Goal: Task Accomplishment & Management: Manage account settings

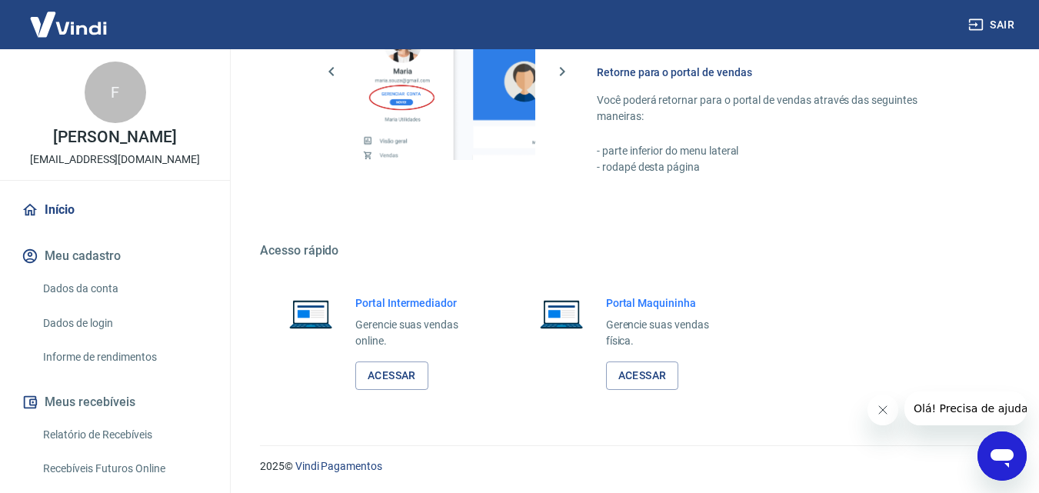
scroll to position [308, 0]
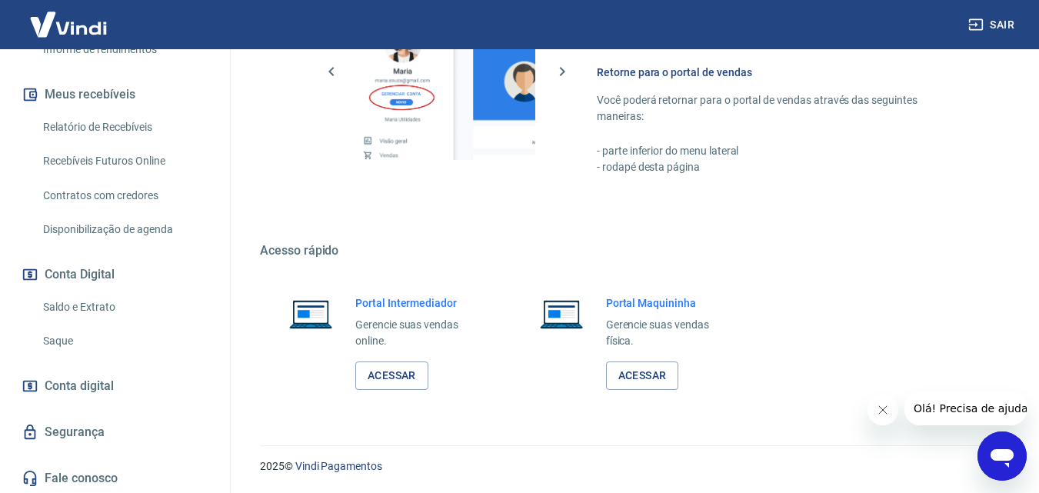
click at [91, 305] on link "Saldo e Extrato" at bounding box center [124, 307] width 175 height 32
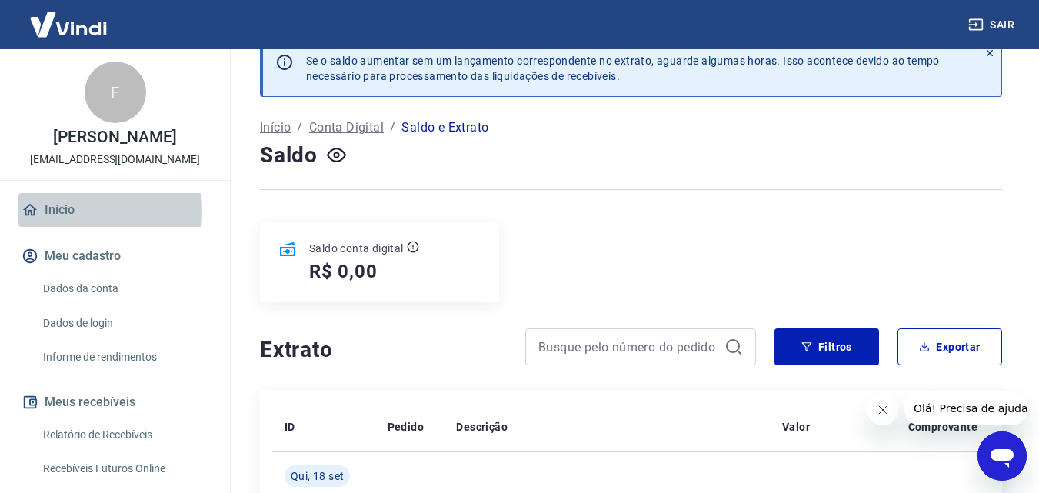
click at [59, 211] on link "Início" at bounding box center [114, 210] width 193 height 34
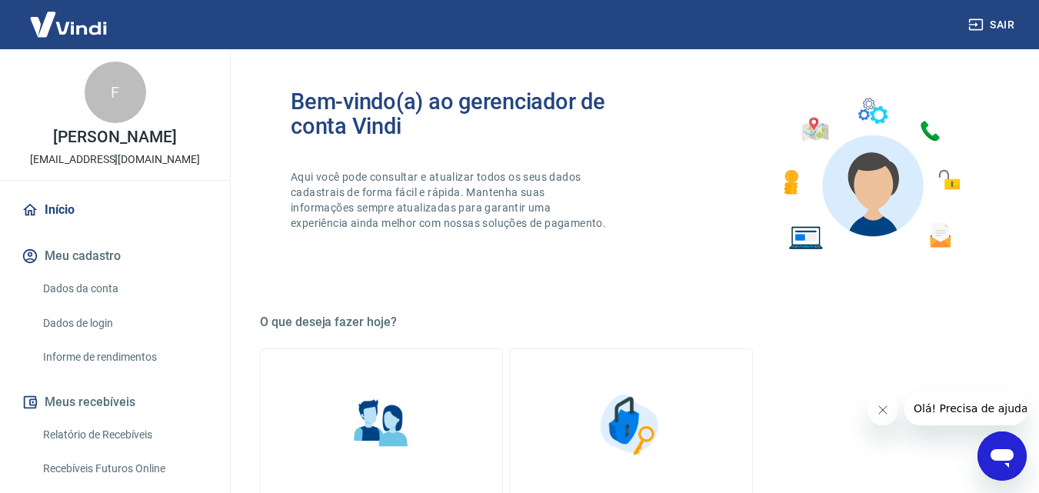
scroll to position [154, 0]
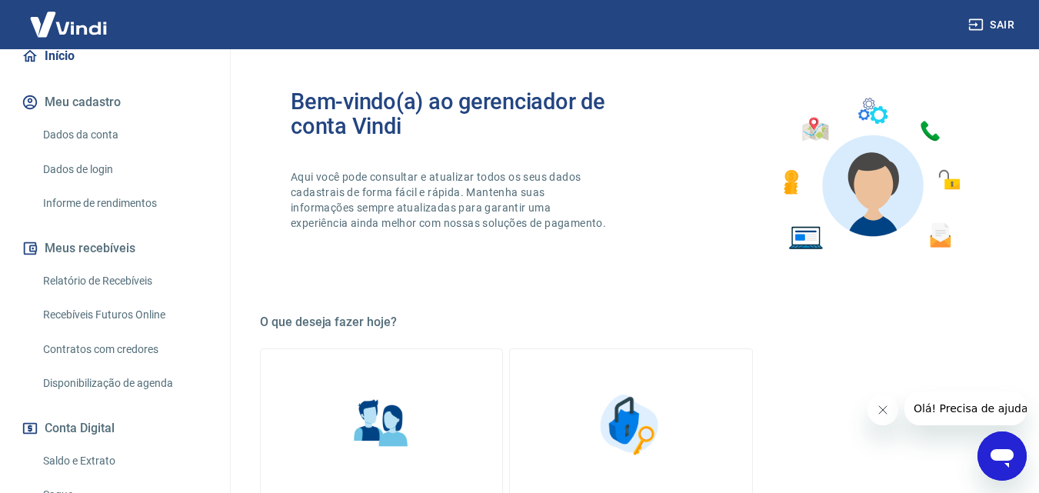
click at [84, 454] on link "Saldo e Extrato" at bounding box center [124, 461] width 175 height 32
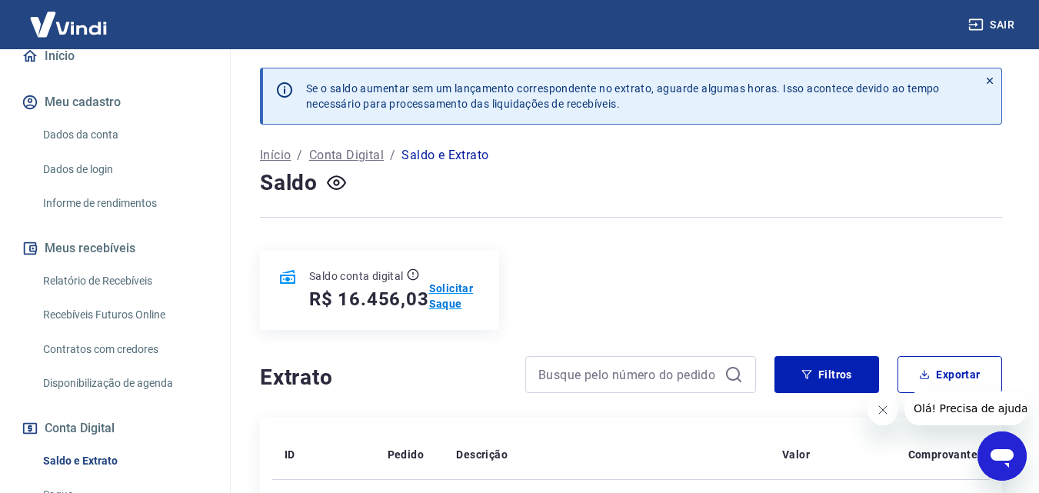
click at [457, 288] on p "Solicitar Saque" at bounding box center [455, 296] width 52 height 31
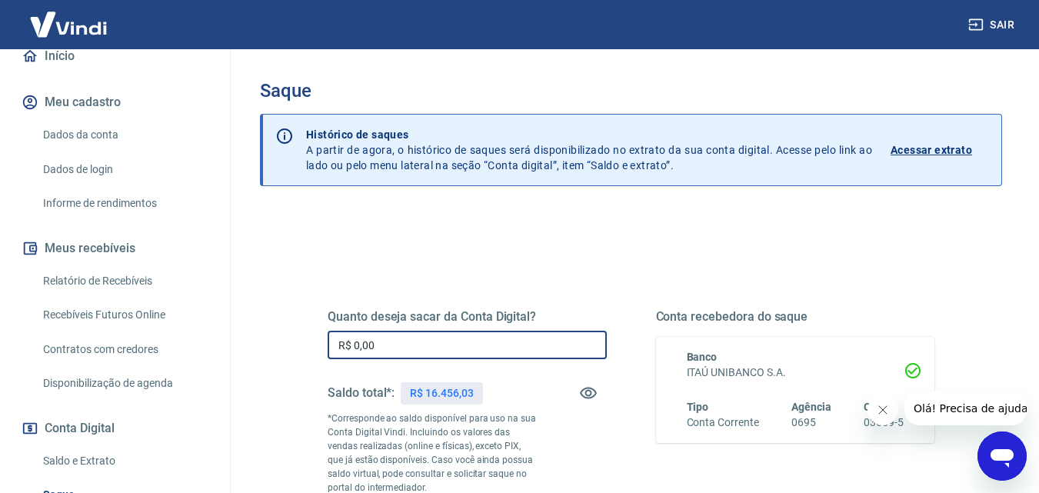
click at [424, 345] on input "R$ 0,00" at bounding box center [467, 345] width 279 height 28
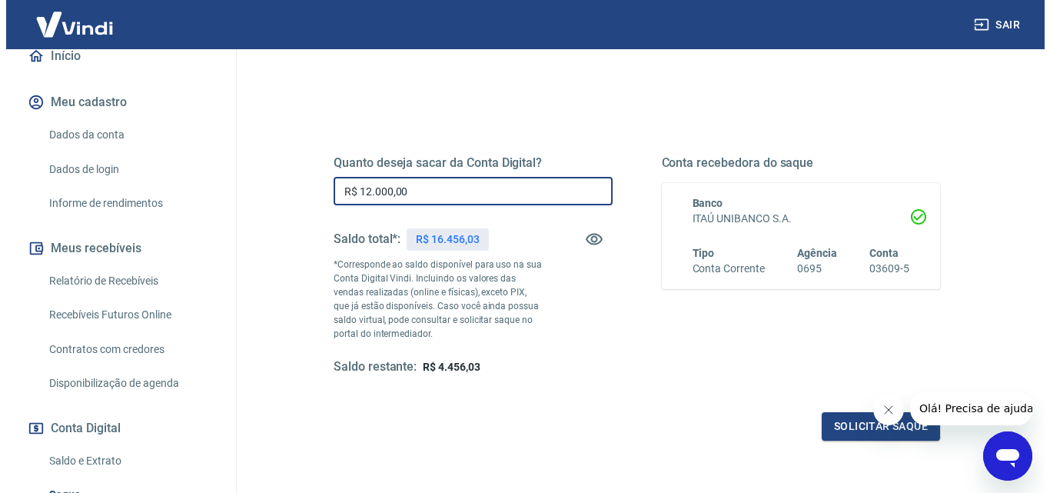
scroll to position [231, 0]
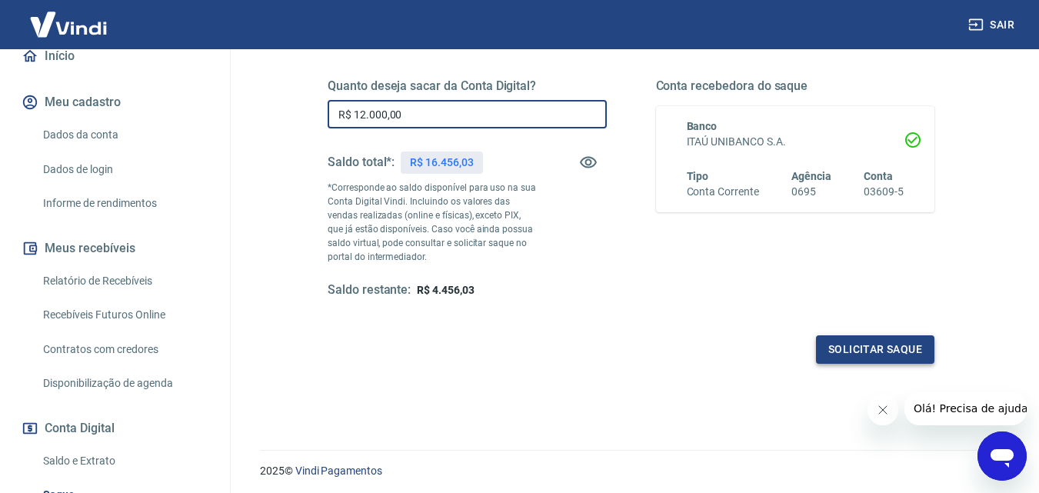
type input "R$ 12.000,00"
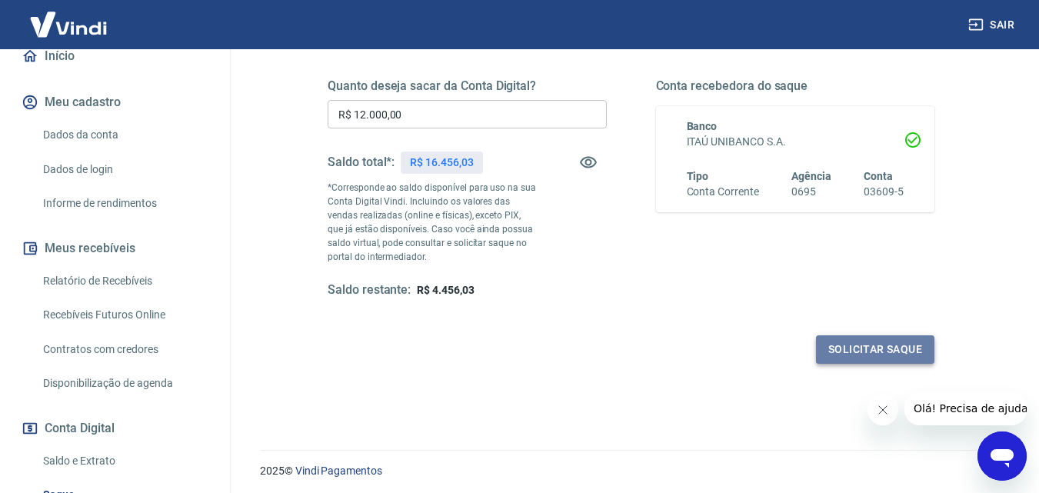
click at [838, 341] on button "Solicitar saque" at bounding box center [875, 349] width 118 height 28
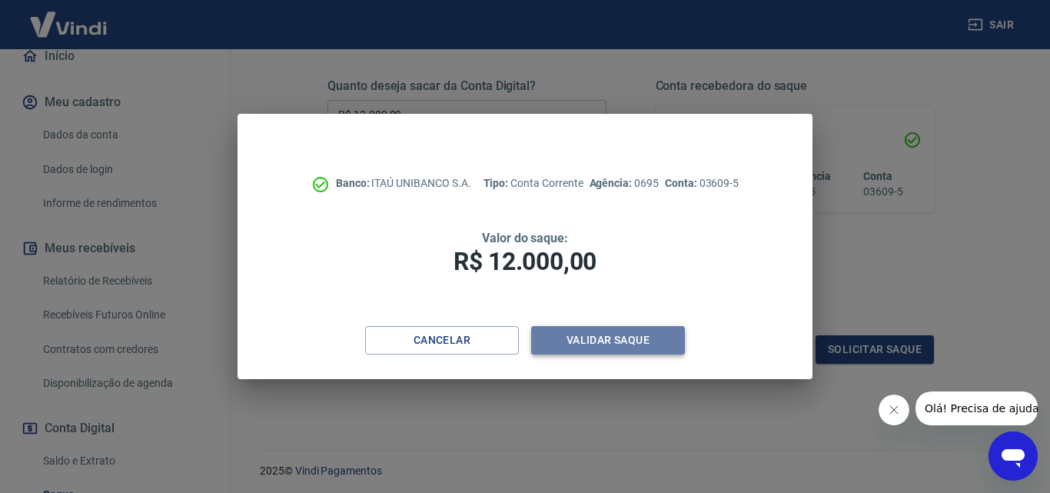
click at [637, 337] on button "Validar saque" at bounding box center [608, 340] width 154 height 28
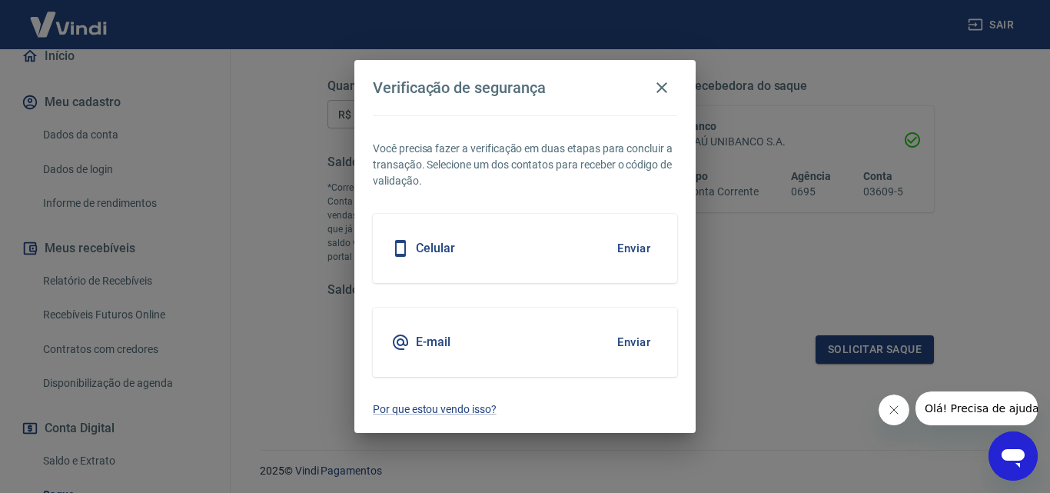
click at [629, 247] on button "Enviar" at bounding box center [634, 248] width 50 height 32
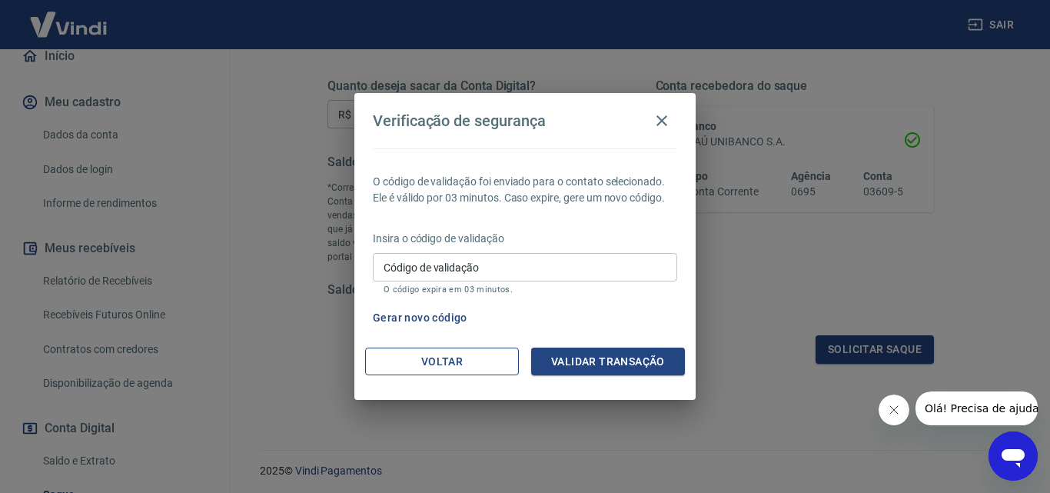
click at [464, 360] on button "Voltar" at bounding box center [442, 361] width 154 height 28
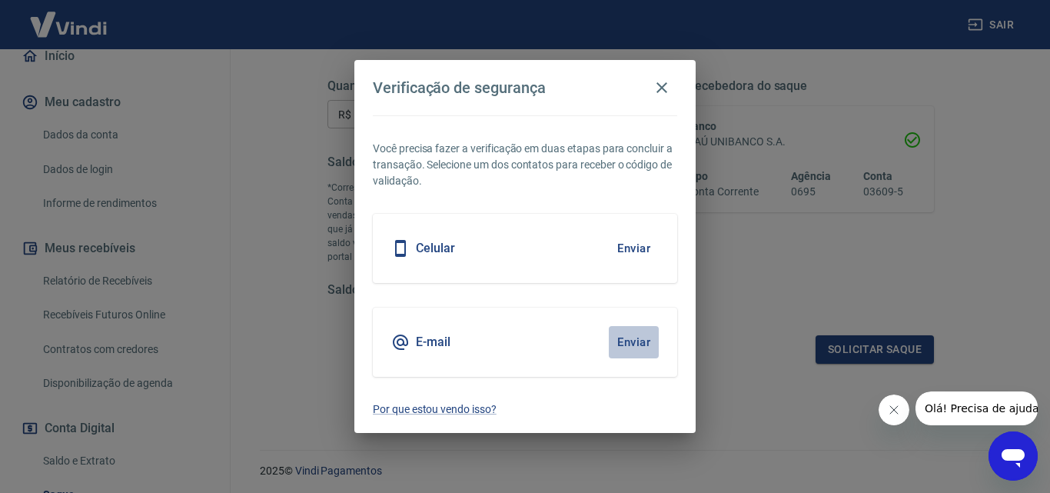
click at [622, 341] on button "Enviar" at bounding box center [634, 342] width 50 height 32
click at [633, 346] on button "Enviar" at bounding box center [634, 342] width 50 height 32
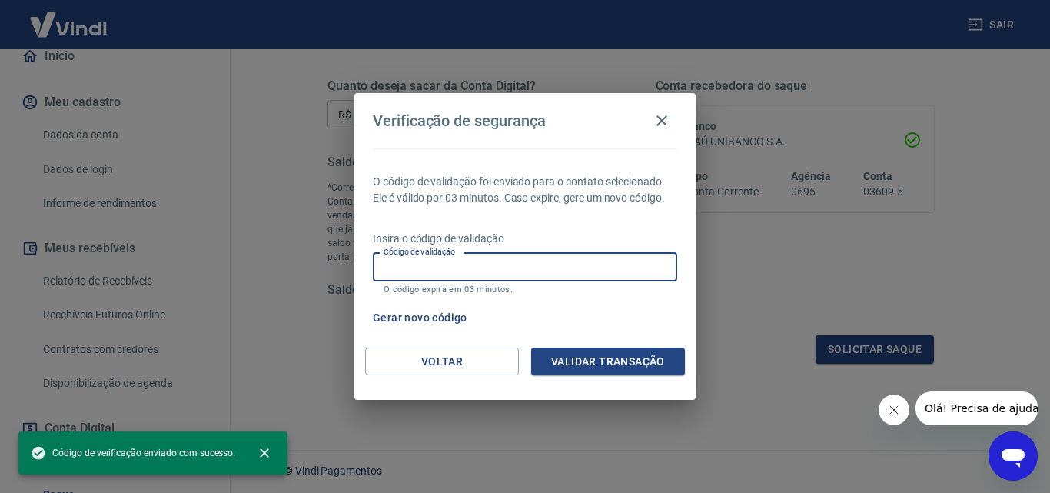
click at [490, 271] on input "Código de validação" at bounding box center [525, 267] width 304 height 28
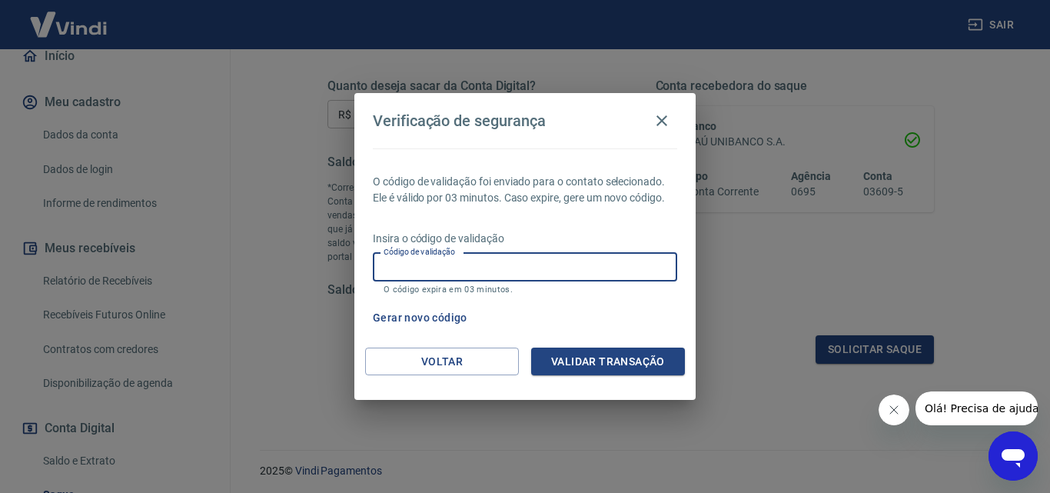
click at [456, 261] on input "Código de validação" at bounding box center [525, 267] width 304 height 28
type input "643476"
click at [612, 359] on button "Validar transação" at bounding box center [608, 361] width 154 height 28
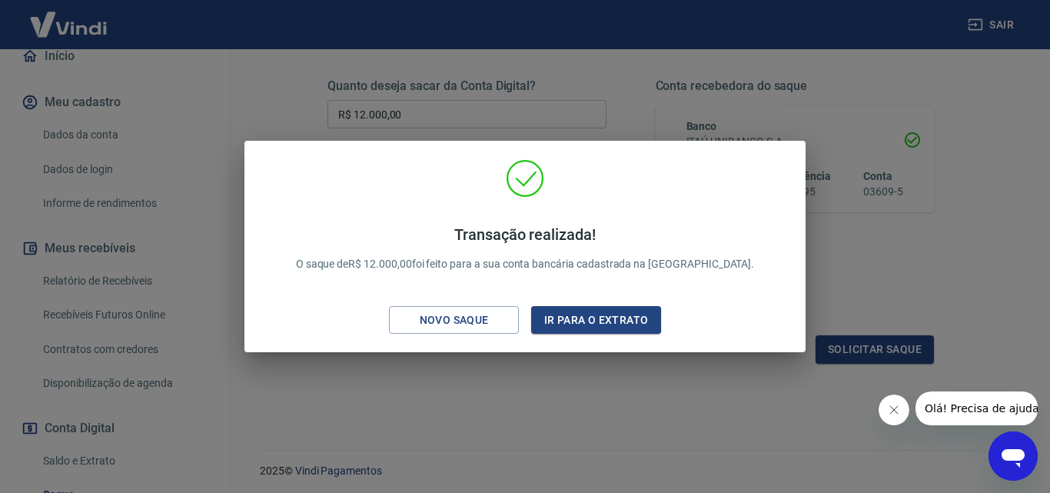
click at [899, 418] on button "Fechar mensagem da empresa" at bounding box center [893, 409] width 31 height 31
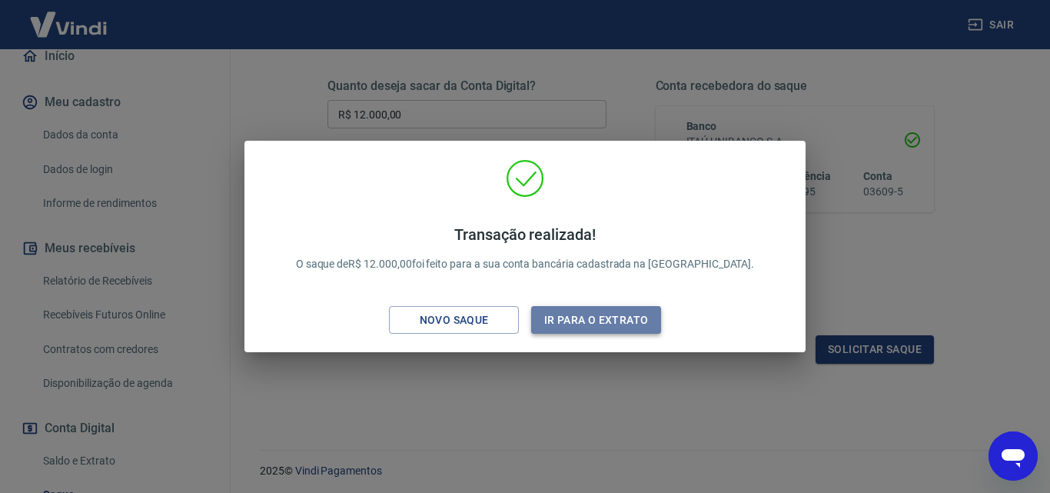
click at [561, 314] on button "Ir para o extrato" at bounding box center [596, 320] width 130 height 28
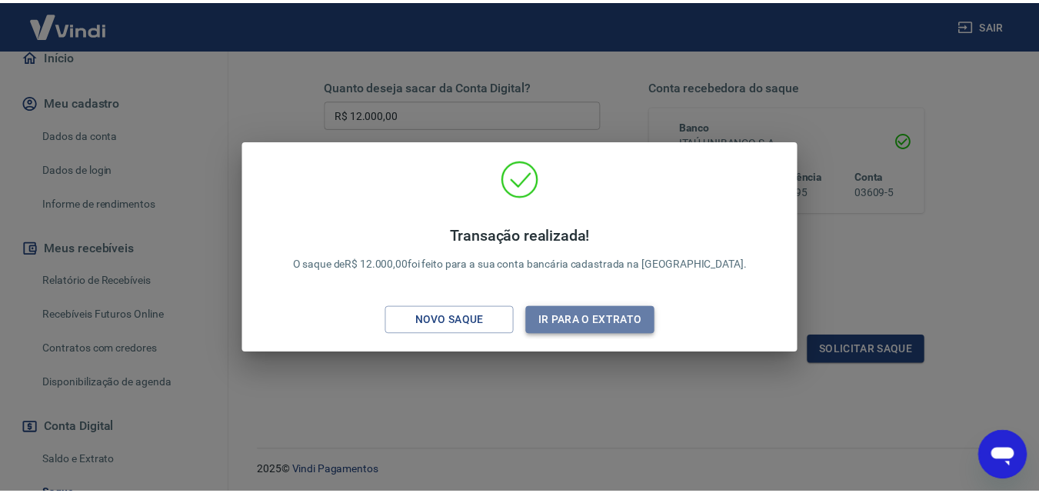
scroll to position [263, 0]
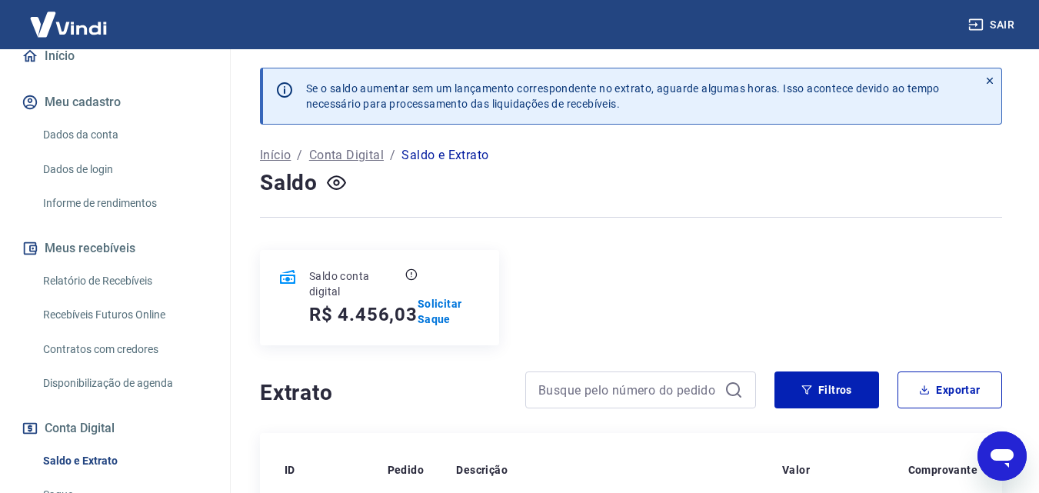
click at [66, 58] on link "Início" at bounding box center [114, 56] width 193 height 34
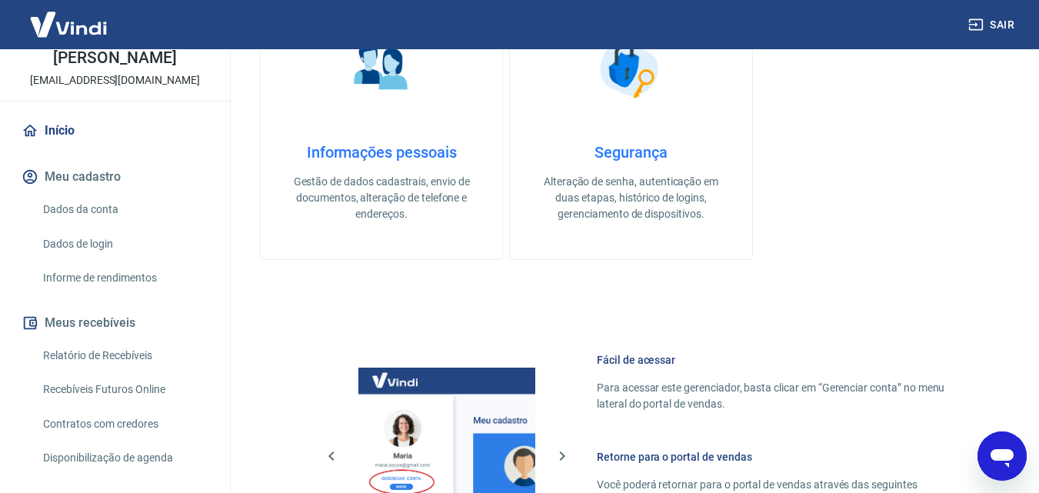
scroll to position [769, 0]
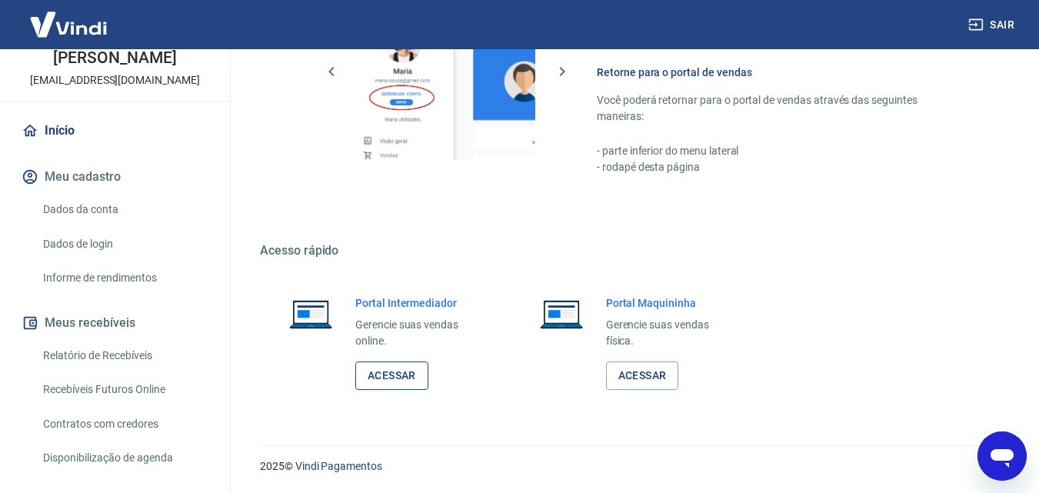
click at [391, 379] on link "Acessar" at bounding box center [391, 375] width 73 height 28
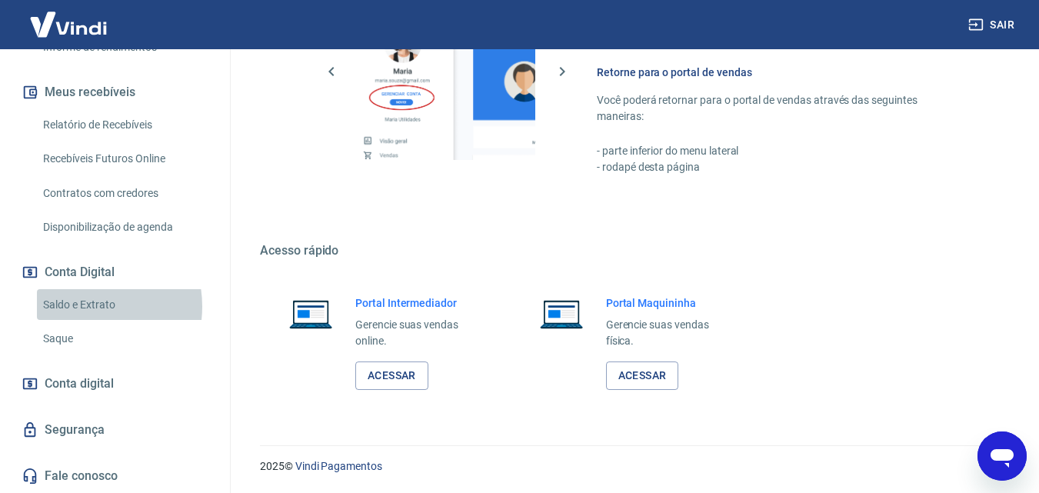
click at [81, 306] on link "Saldo e Extrato" at bounding box center [124, 305] width 175 height 32
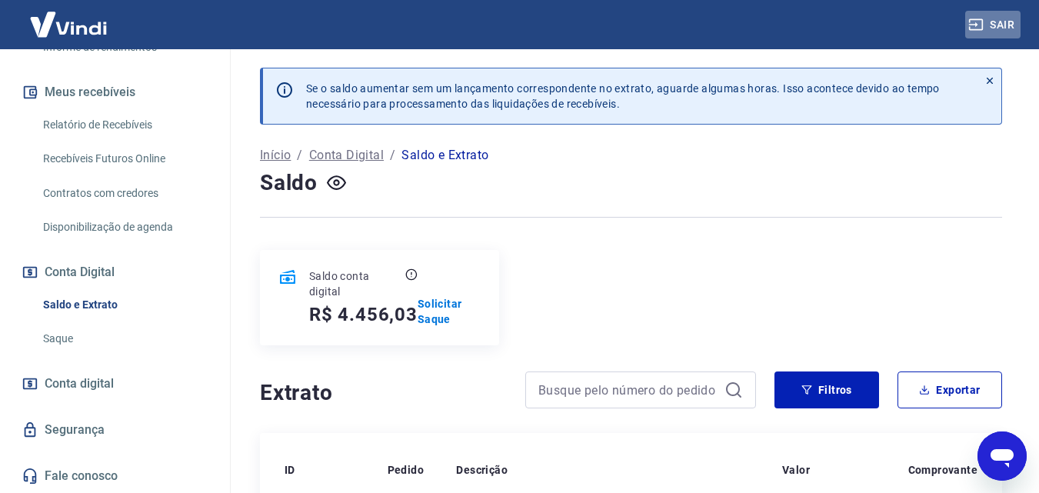
click at [989, 25] on button "Sair" at bounding box center [992, 25] width 55 height 28
